Goal: Task Accomplishment & Management: Manage account settings

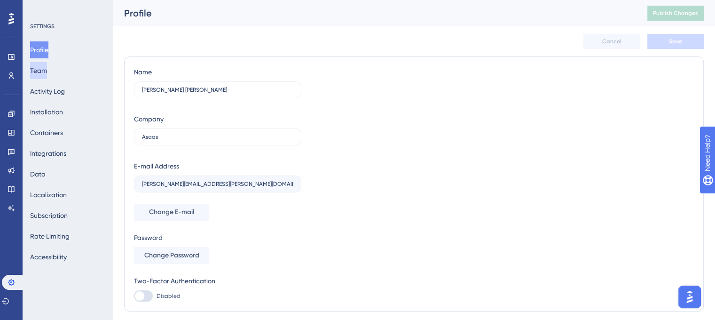
click at [39, 71] on button "Team" at bounding box center [38, 70] width 17 height 17
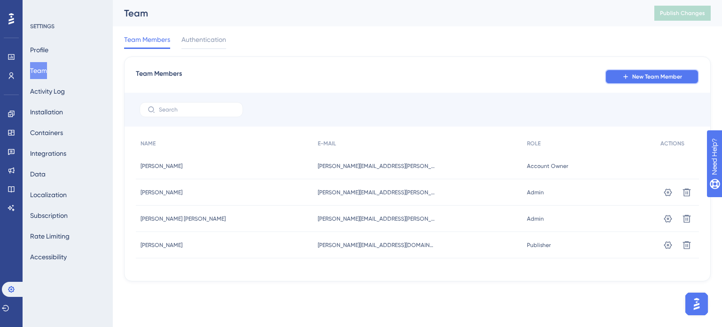
click at [660, 77] on span "New Team Member" at bounding box center [657, 77] width 50 height 8
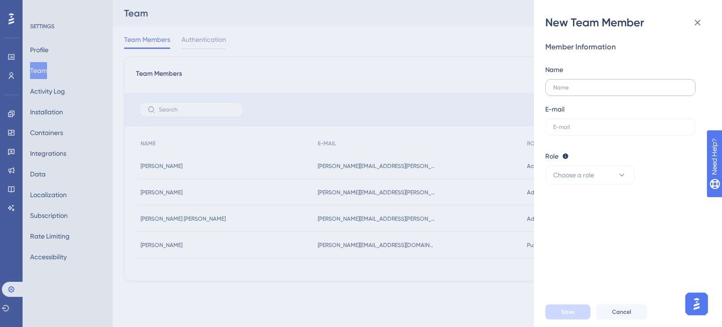
click at [628, 91] on label at bounding box center [620, 87] width 150 height 17
click at [628, 91] on input "text" at bounding box center [620, 87] width 134 height 7
click at [628, 91] on label at bounding box center [620, 87] width 150 height 17
click at [628, 91] on input "text" at bounding box center [620, 87] width 134 height 7
type input "[PERSON_NAME]"
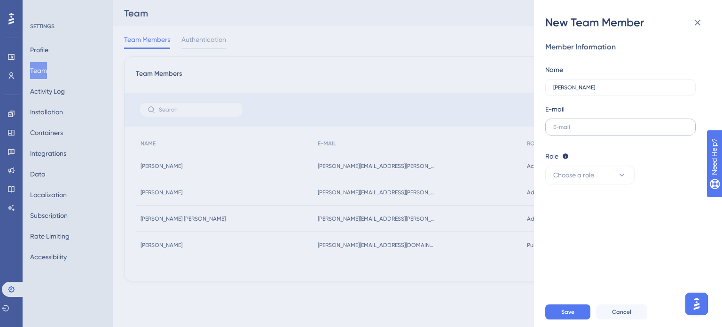
click at [598, 119] on label at bounding box center [620, 126] width 150 height 17
click at [598, 124] on input "text" at bounding box center [620, 127] width 134 height 7
paste input "[DOMAIN_NAME][EMAIL_ADDRESS][DOMAIN_NAME]"
type input "[DOMAIN_NAME][EMAIL_ADDRESS][DOMAIN_NAME]"
click at [589, 173] on span "Choose a role" at bounding box center [573, 174] width 41 height 11
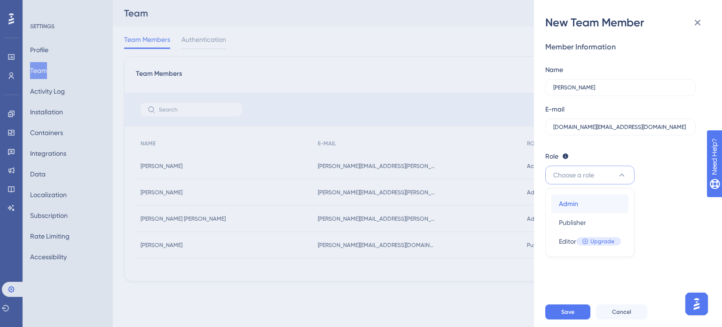
click at [577, 201] on span "Admin" at bounding box center [568, 203] width 19 height 11
click at [557, 309] on button "Save" at bounding box center [567, 311] width 45 height 15
click at [564, 310] on span "Save" at bounding box center [567, 312] width 13 height 8
click at [576, 312] on button "Save" at bounding box center [567, 311] width 45 height 15
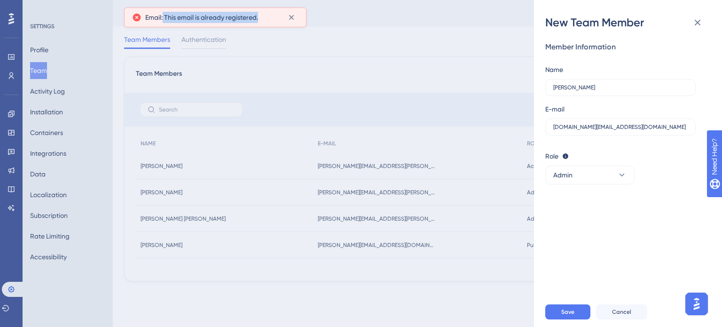
drag, startPoint x: 164, startPoint y: 18, endPoint x: 261, endPoint y: 12, distance: 98.0
click at [261, 12] on div "Email: This email is already registered." at bounding box center [212, 17] width 135 height 11
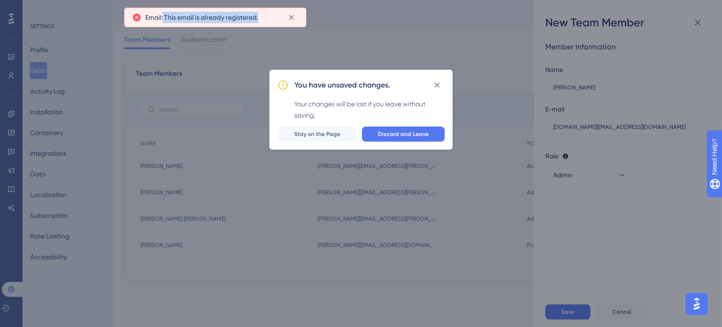
copy span "This email is already registered."
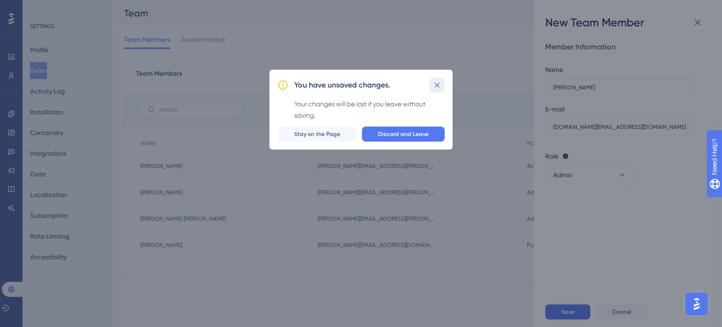
click at [440, 86] on icon at bounding box center [436, 84] width 9 height 9
